Goal: Information Seeking & Learning: Learn about a topic

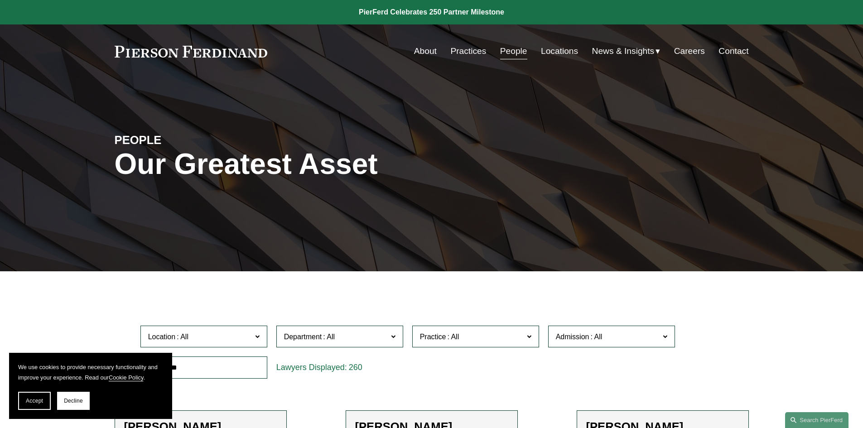
click at [506, 49] on link "People" at bounding box center [513, 51] width 27 height 17
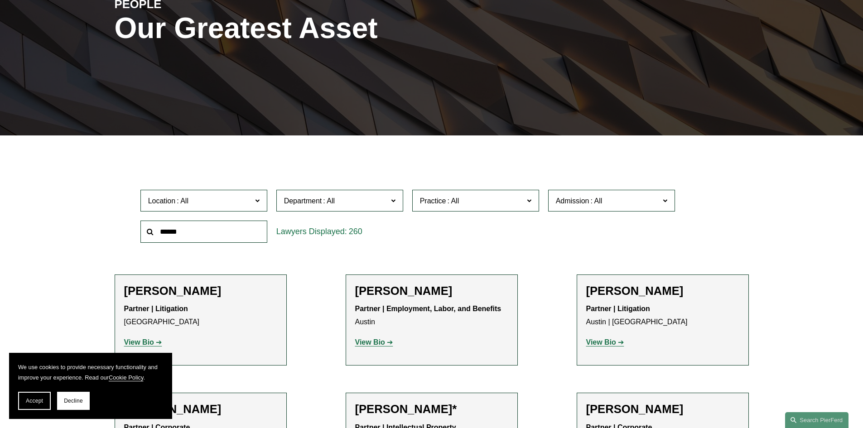
click at [237, 234] on input "text" at bounding box center [203, 232] width 127 height 22
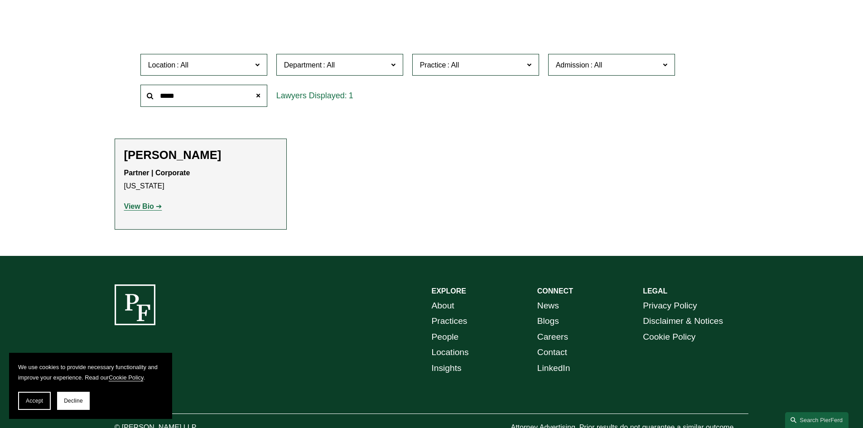
scroll to position [181, 0]
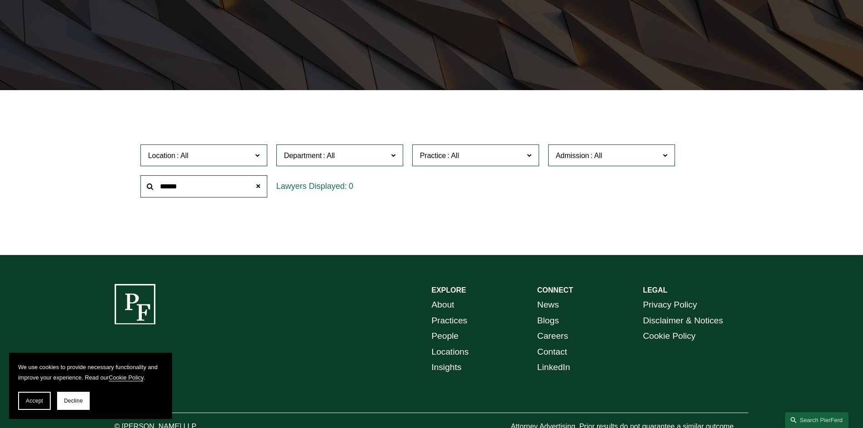
drag, startPoint x: 186, startPoint y: 187, endPoint x: 171, endPoint y: 186, distance: 15.0
click at [171, 186] on input "******" at bounding box center [203, 186] width 127 height 22
type input "*****"
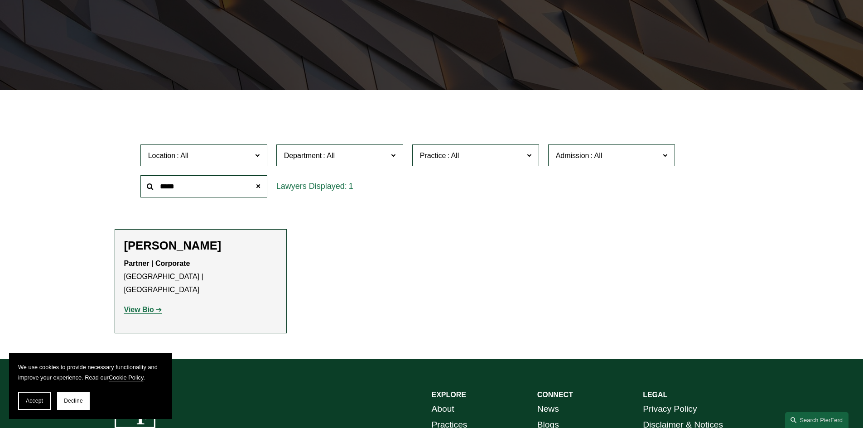
click at [194, 246] on h2 "[PERSON_NAME]" at bounding box center [200, 246] width 153 height 14
click at [154, 306] on strong "View Bio" at bounding box center [139, 310] width 30 height 8
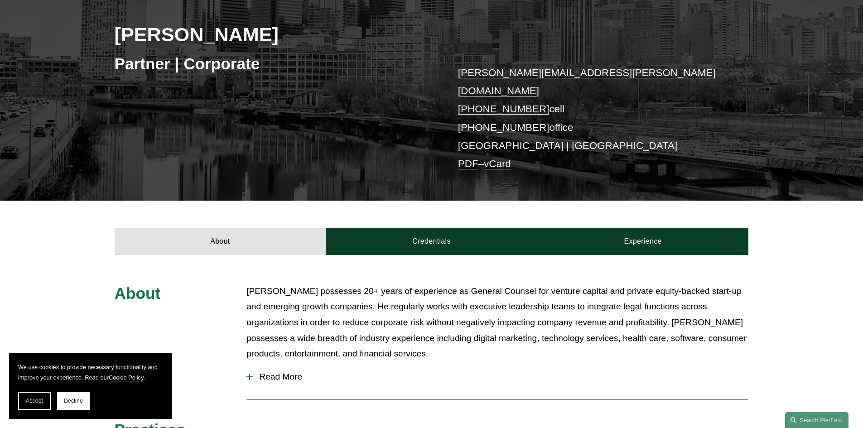
scroll to position [227, 0]
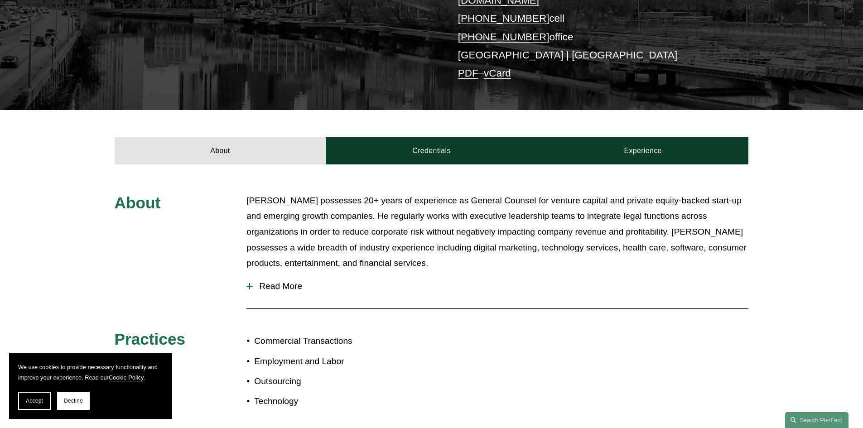
click at [276, 281] on span "Read More" at bounding box center [501, 286] width 496 height 10
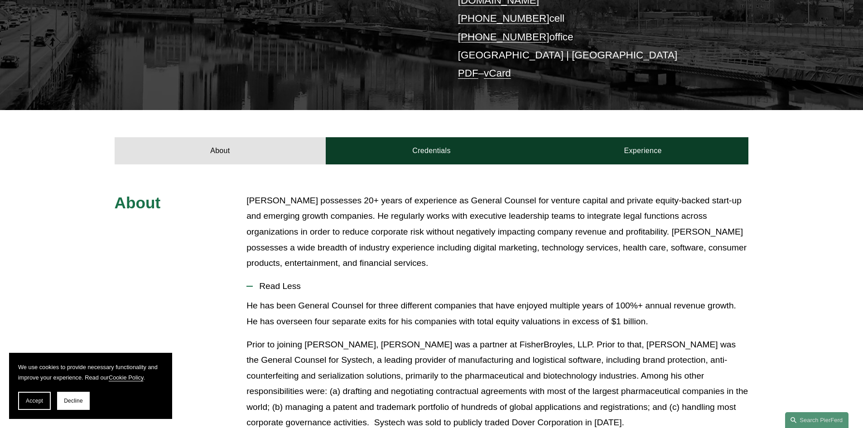
scroll to position [0, 0]
